Goal: Task Accomplishment & Management: Use online tool/utility

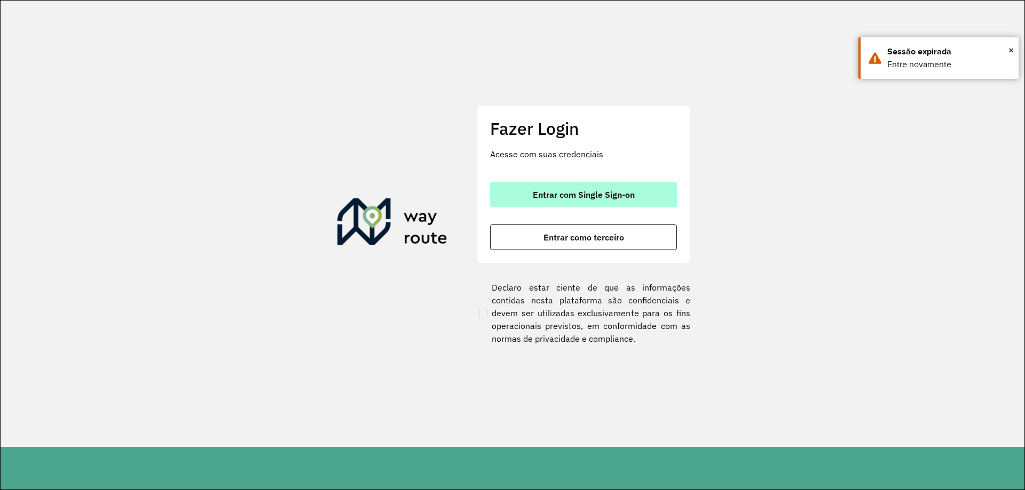
click at [580, 196] on span "Entrar com Single Sign-on" at bounding box center [584, 195] width 102 height 9
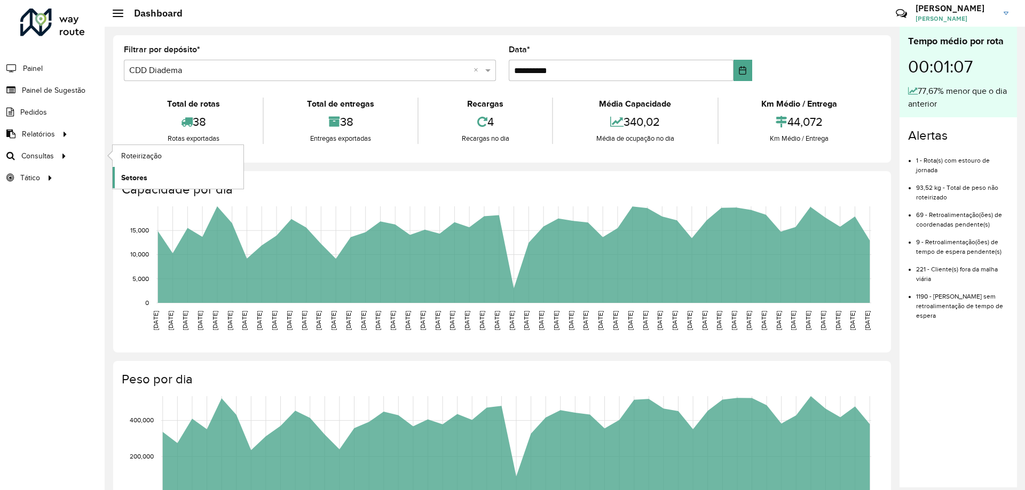
click at [139, 177] on span "Setores" at bounding box center [134, 177] width 26 height 11
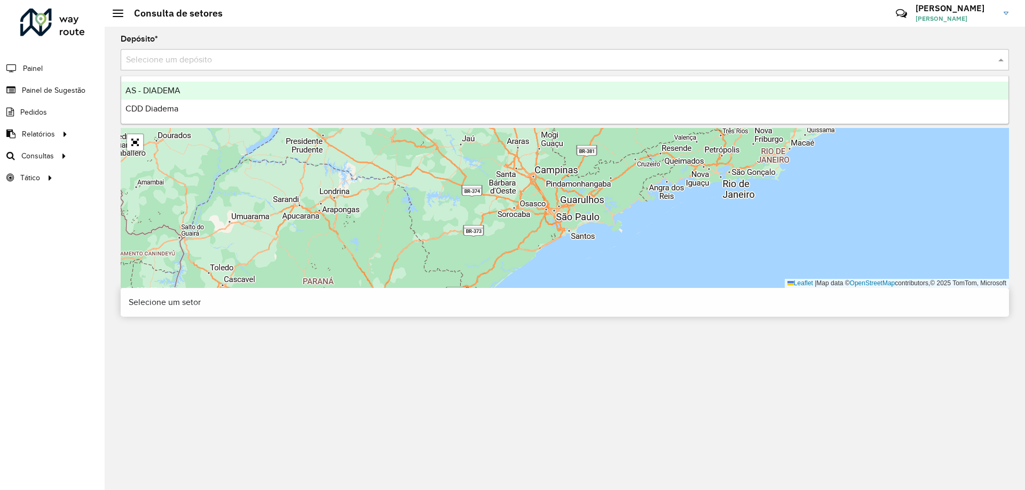
click at [297, 65] on input "text" at bounding box center [554, 60] width 856 height 13
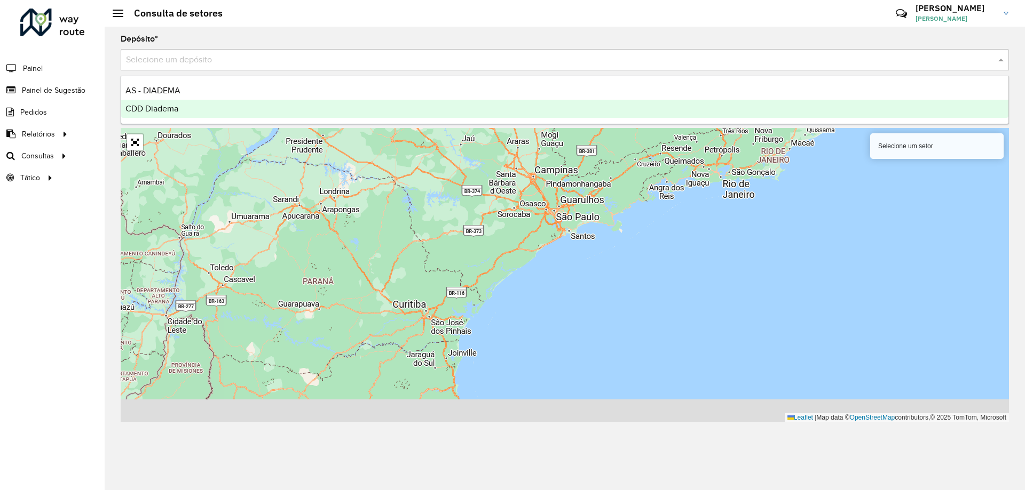
click at [241, 105] on div "CDD Diadema" at bounding box center [564, 109] width 887 height 18
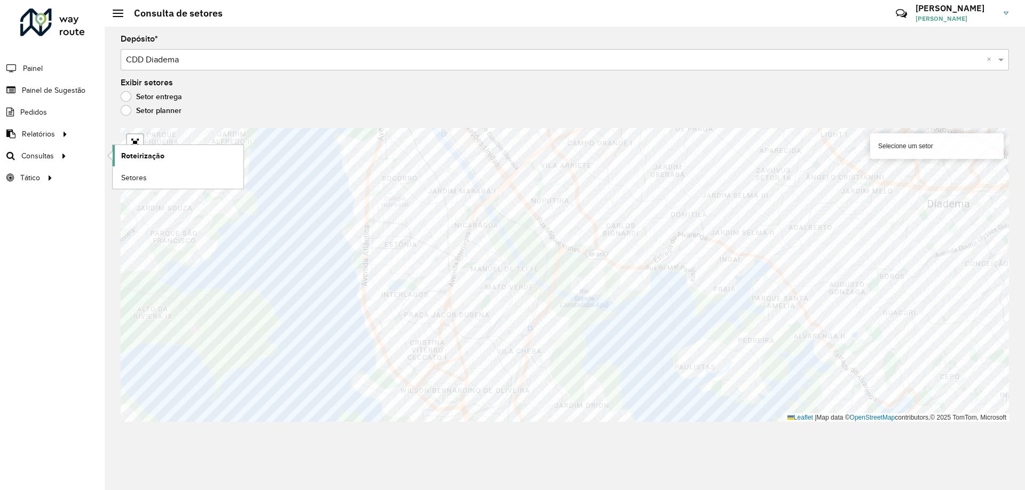
click at [159, 152] on span "Roteirização" at bounding box center [142, 156] width 43 height 11
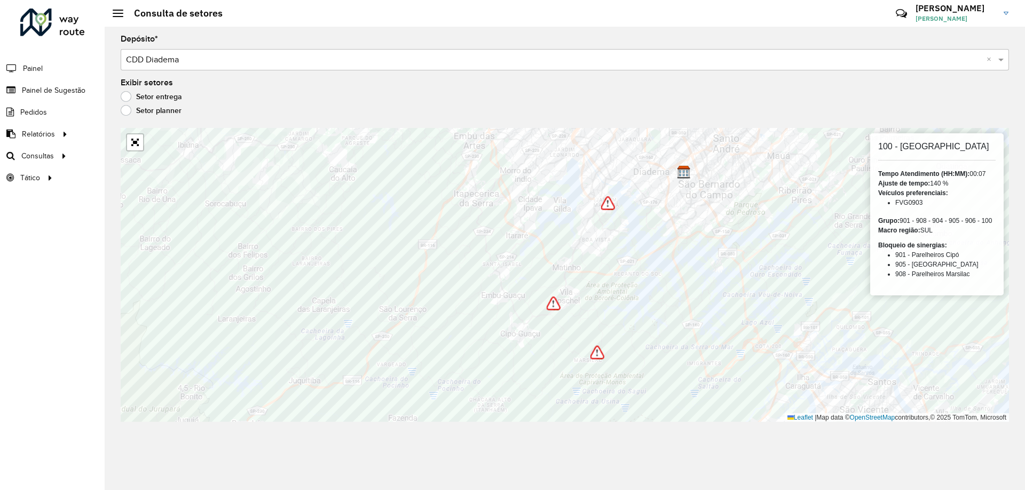
click at [938, 145] on h6 "100 - Jardim Iporanga" at bounding box center [936, 146] width 117 height 10
copy h6 "Iporanga"
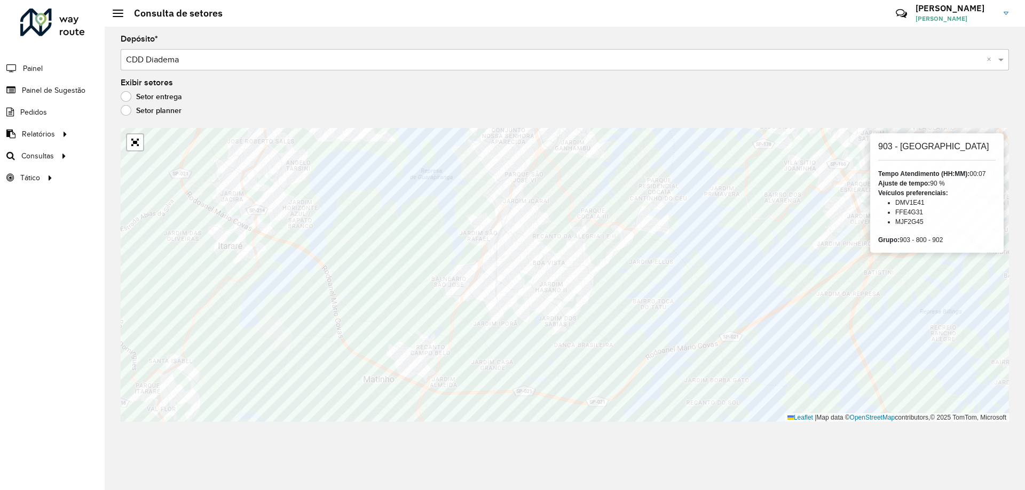
click at [931, 151] on h6 "903 - Cidade Dutra" at bounding box center [936, 146] width 117 height 10
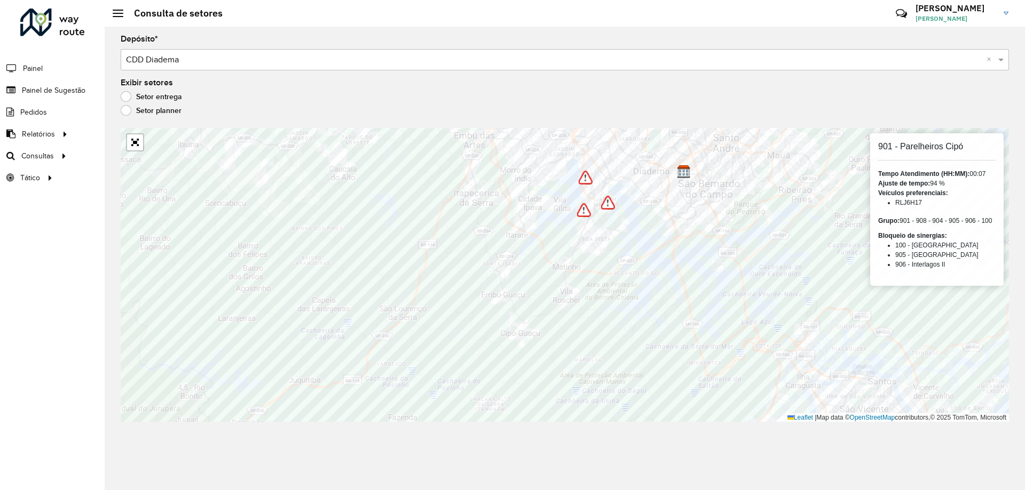
click at [930, 153] on div "901 - Parelheiros Cipó Tempo Atendimento (HH:MM): 00:07 Ajuste de tempo: 94 % V…" at bounding box center [936, 209] width 133 height 153
click at [928, 149] on h6 "901 - Parelheiros Cipó" at bounding box center [936, 146] width 117 height 10
copy h6 "Parelheiros"
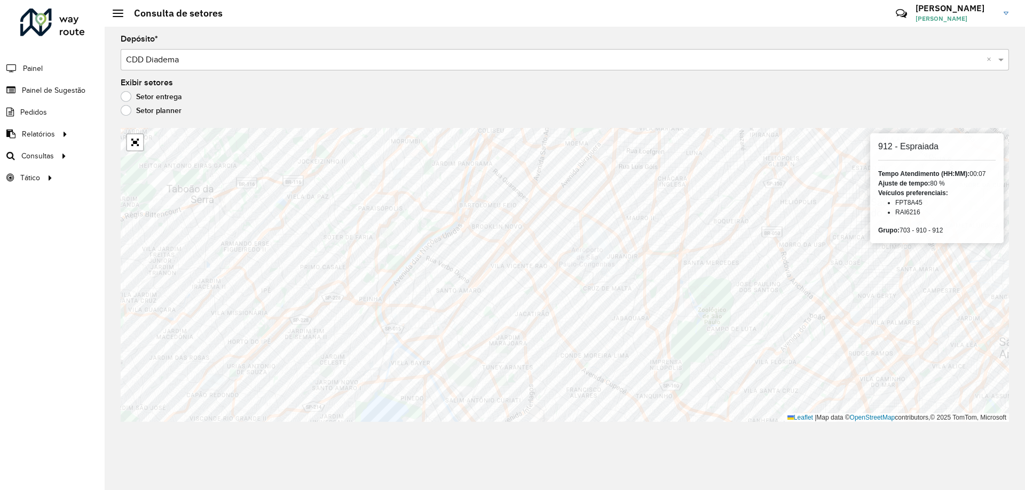
click at [913, 147] on h6 "912 - Espraiada" at bounding box center [936, 146] width 117 height 10
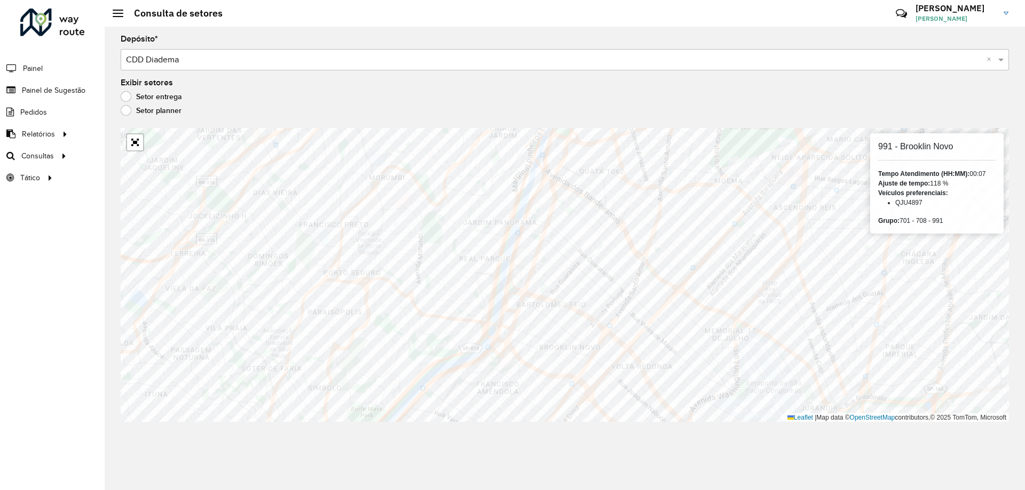
click at [922, 143] on h6 "991 - Brooklin Novo" at bounding box center [936, 146] width 117 height 10
click at [902, 146] on h6 "708 - Morumbi Shopping" at bounding box center [936, 146] width 117 height 10
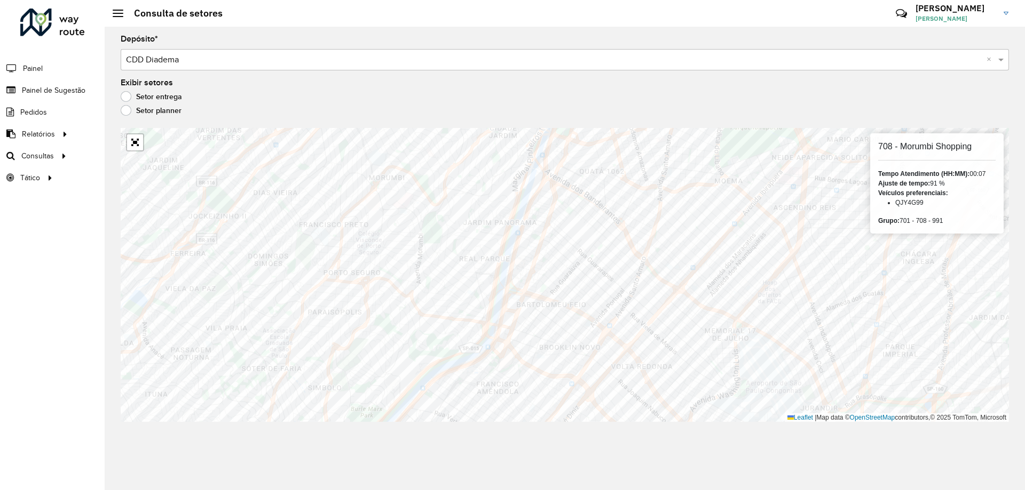
click at [902, 146] on h6 "708 - Morumbi Shopping" at bounding box center [936, 146] width 117 height 10
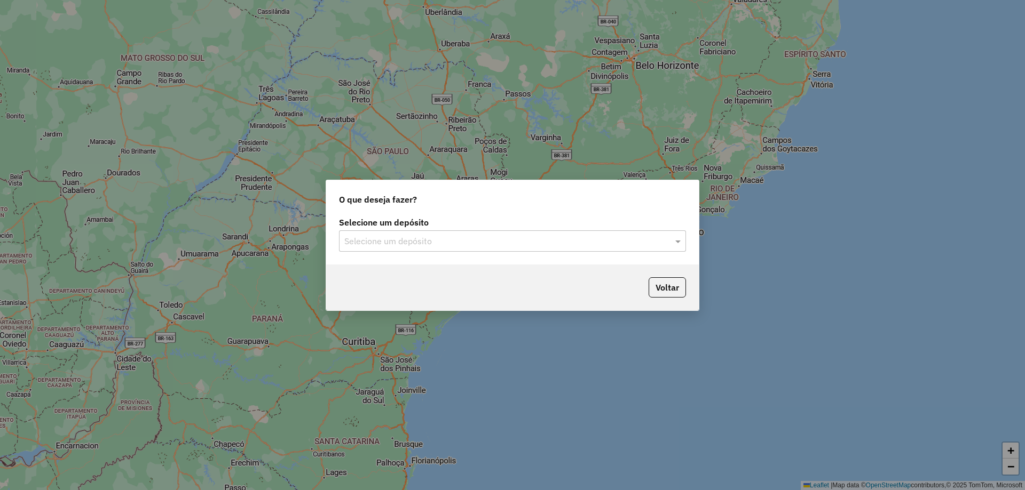
click at [446, 236] on input "text" at bounding box center [501, 241] width 315 height 13
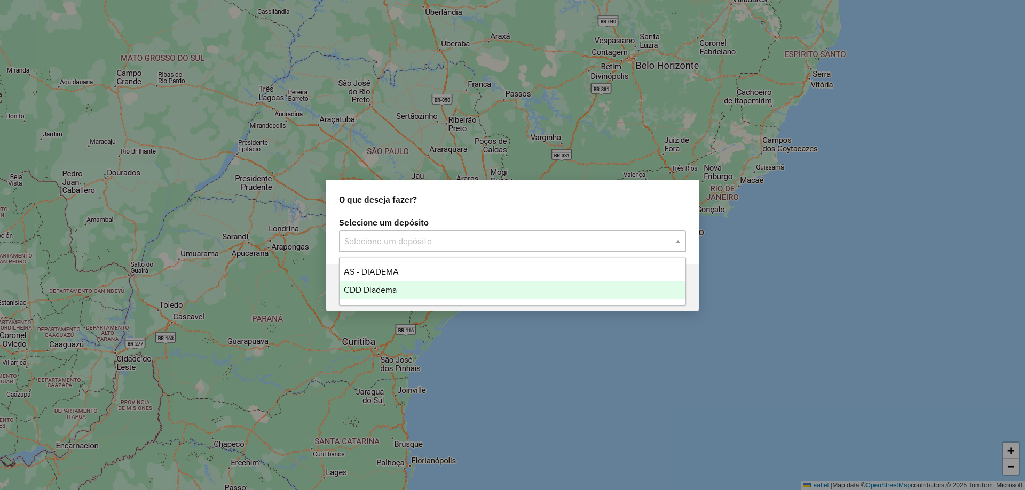
click at [384, 290] on span "CDD Diadema" at bounding box center [370, 290] width 53 height 9
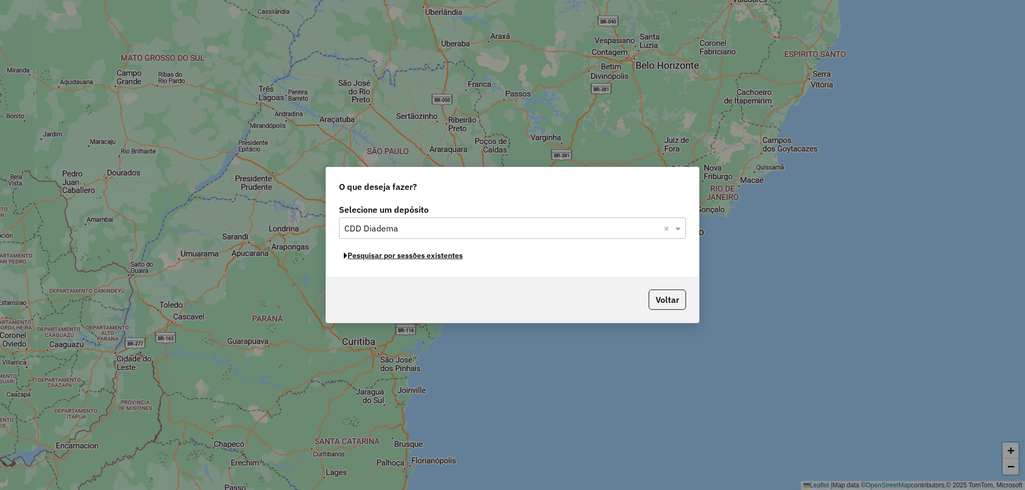
click at [419, 257] on button "Pesquisar por sessões existentes" at bounding box center [403, 256] width 129 height 17
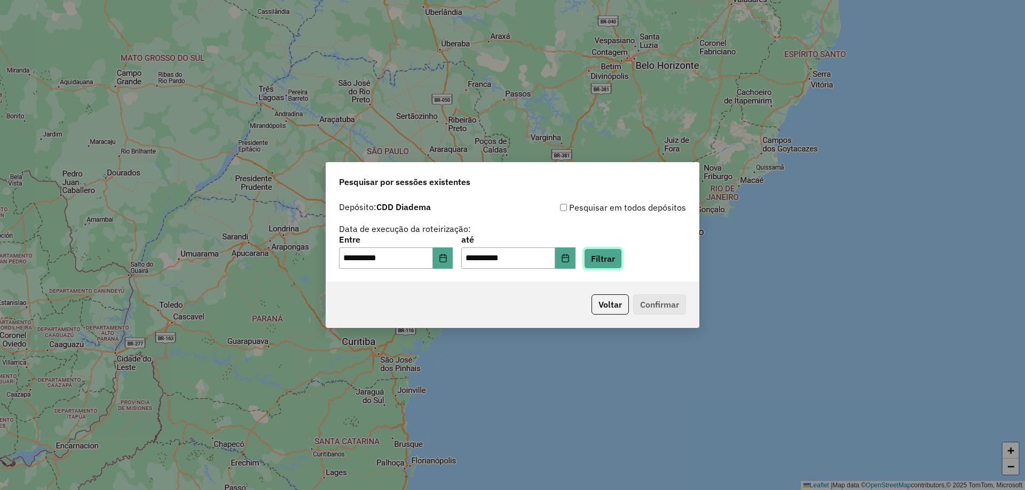
click at [619, 258] on button "Filtrar" at bounding box center [603, 259] width 38 height 20
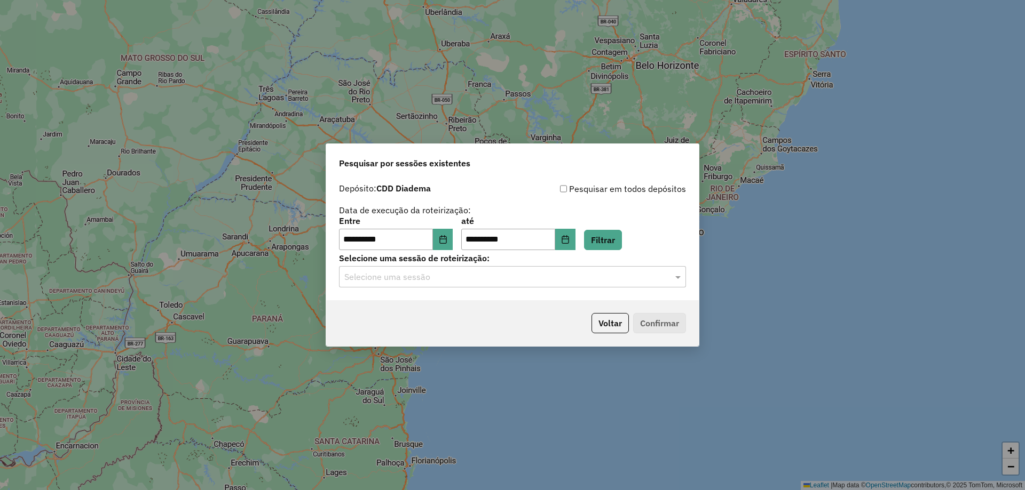
click at [462, 271] on input "text" at bounding box center [501, 277] width 315 height 13
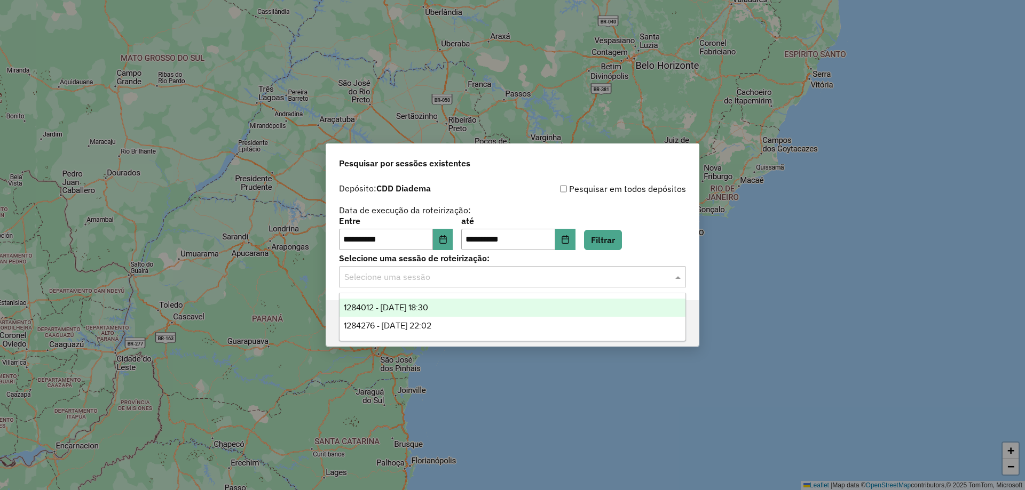
drag, startPoint x: 432, startPoint y: 305, endPoint x: 438, endPoint y: 307, distance: 6.8
click at [428, 306] on span "1284012 - 27/09/2025 18:30" at bounding box center [386, 307] width 84 height 9
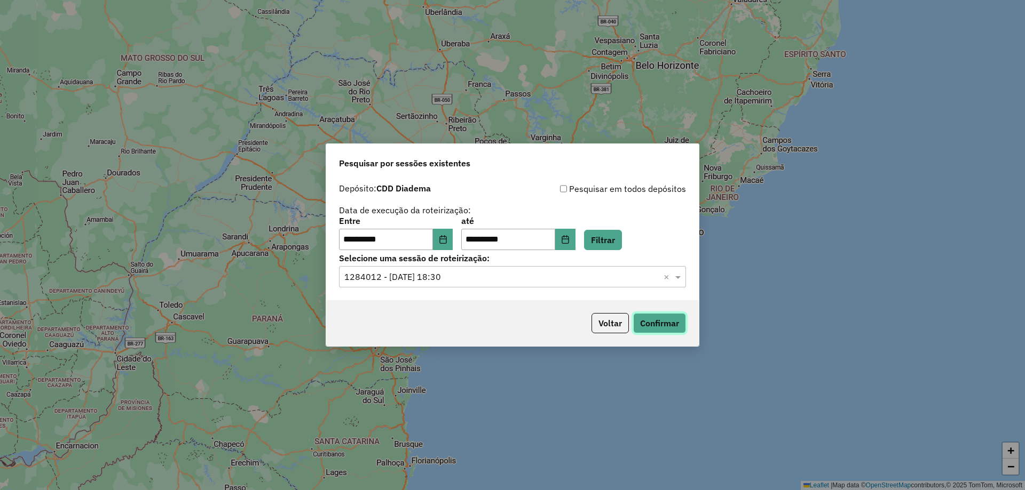
click at [657, 319] on button "Confirmar" at bounding box center [659, 323] width 53 height 20
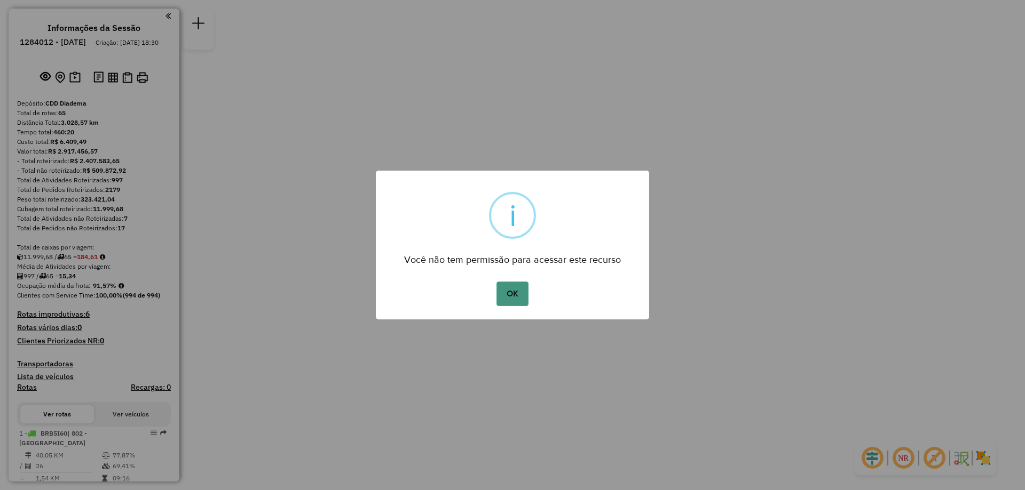
click at [503, 295] on button "OK" at bounding box center [511, 294] width 31 height 25
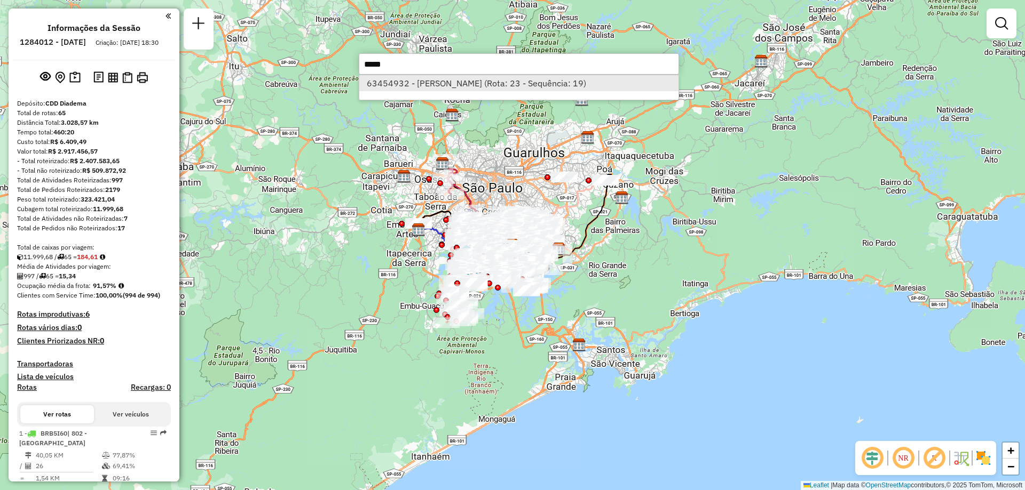
type input "*****"
click at [479, 90] on li "63454932 - [PERSON_NAME] (Rota: 23 - Sequência: 19)" at bounding box center [518, 83] width 319 height 16
select select "**********"
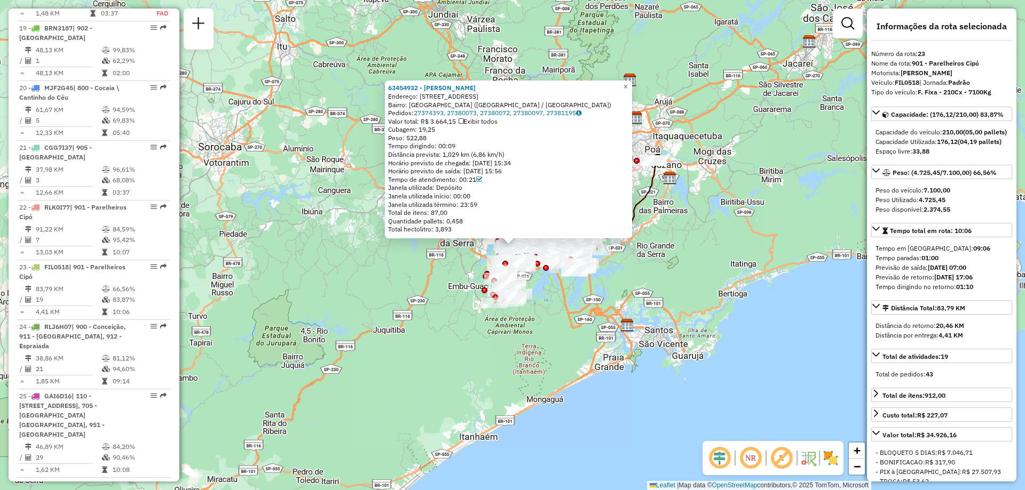
scroll to position [1935, 0]
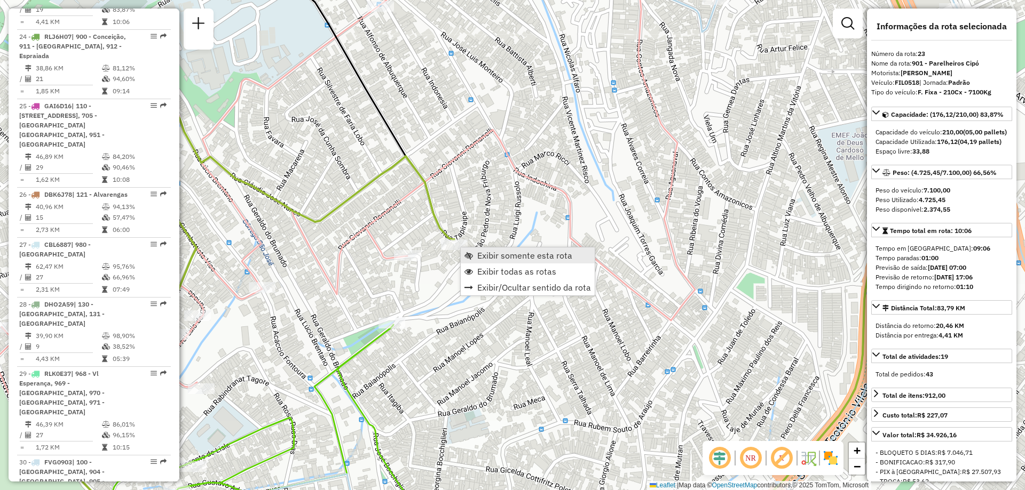
click at [473, 259] on link "Exibir somente esta rota" at bounding box center [528, 256] width 134 height 16
